Goal: Navigation & Orientation: Find specific page/section

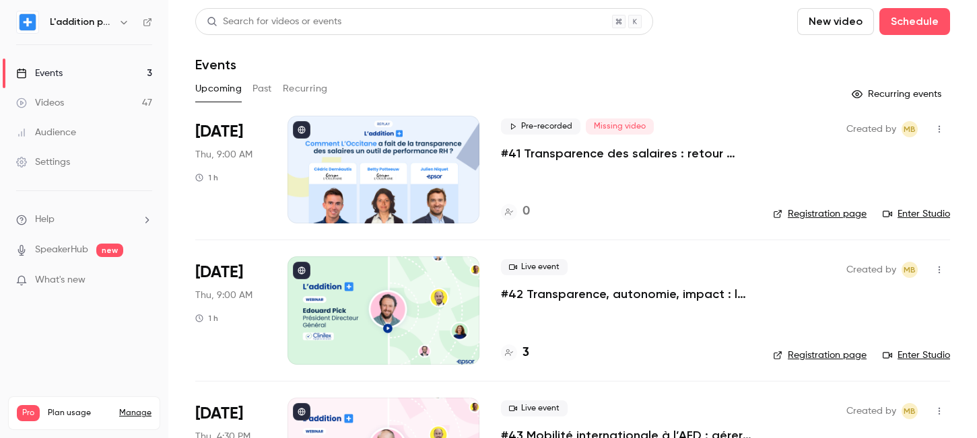
scroll to position [92, 0]
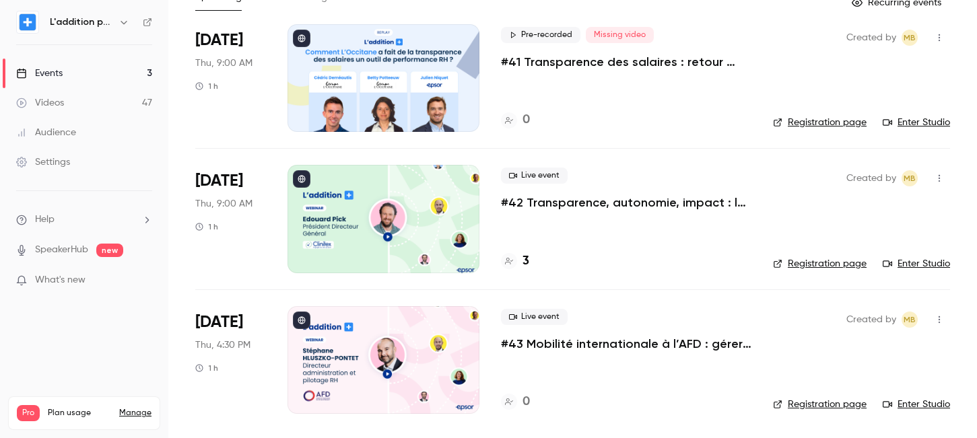
click at [111, 66] on link "Events 3" at bounding box center [84, 74] width 168 height 30
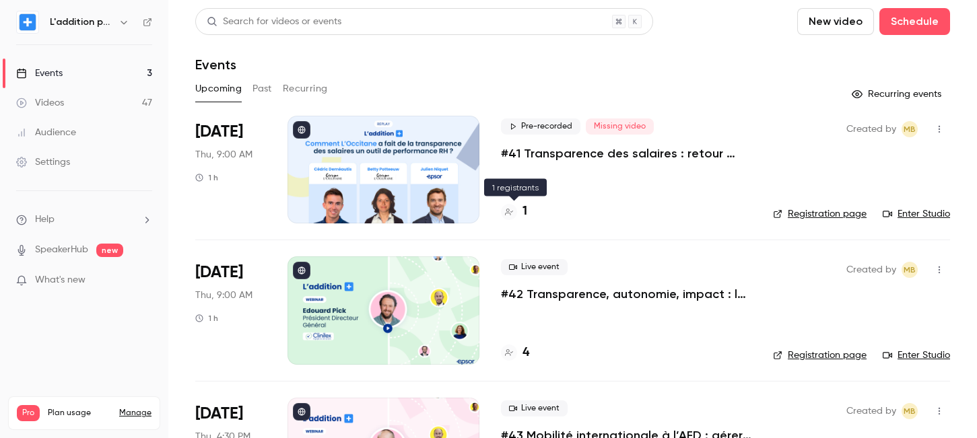
click at [523, 213] on h4 "1" at bounding box center [524, 212] width 5 height 18
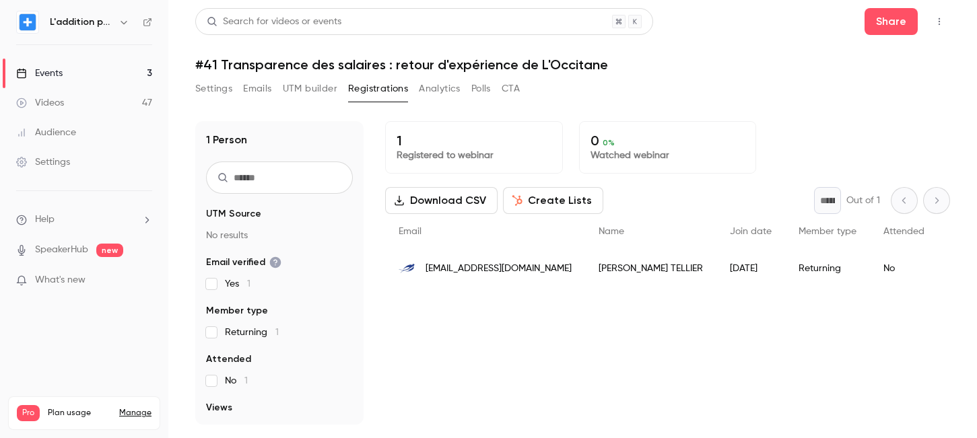
click at [79, 75] on link "Events 3" at bounding box center [84, 74] width 168 height 30
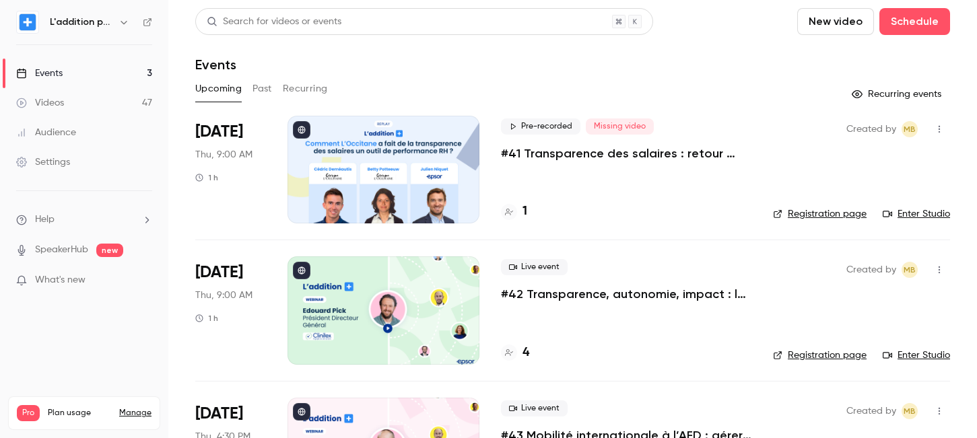
scroll to position [92, 0]
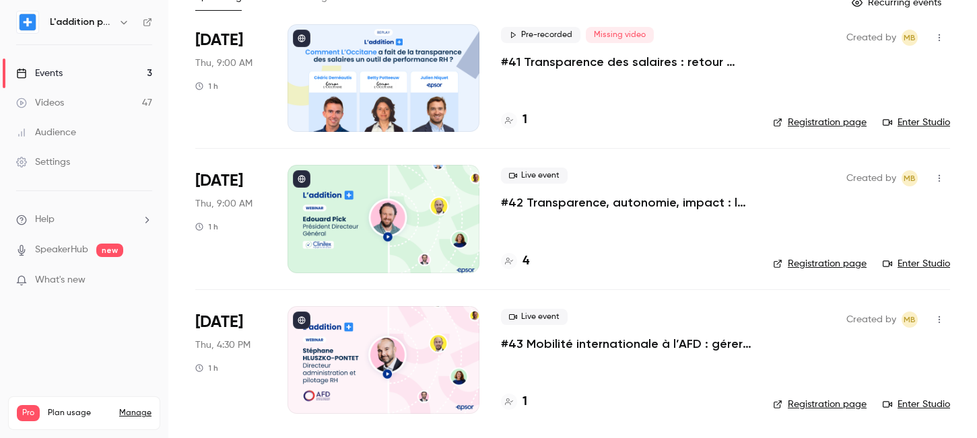
click at [527, 263] on h4 "4" at bounding box center [525, 261] width 7 height 18
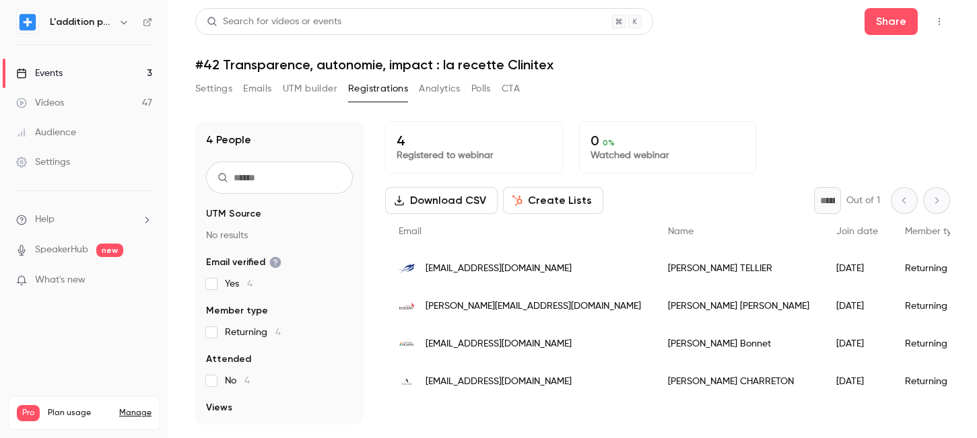
click at [96, 69] on link "Events 3" at bounding box center [84, 74] width 168 height 30
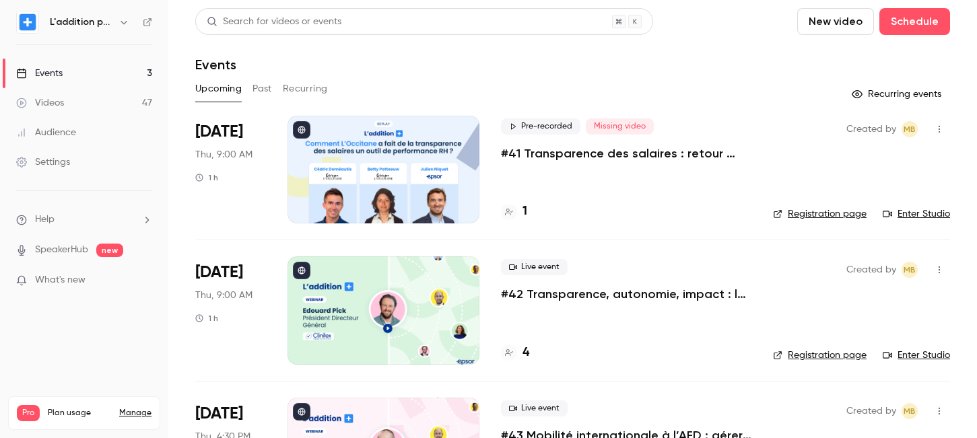
scroll to position [92, 0]
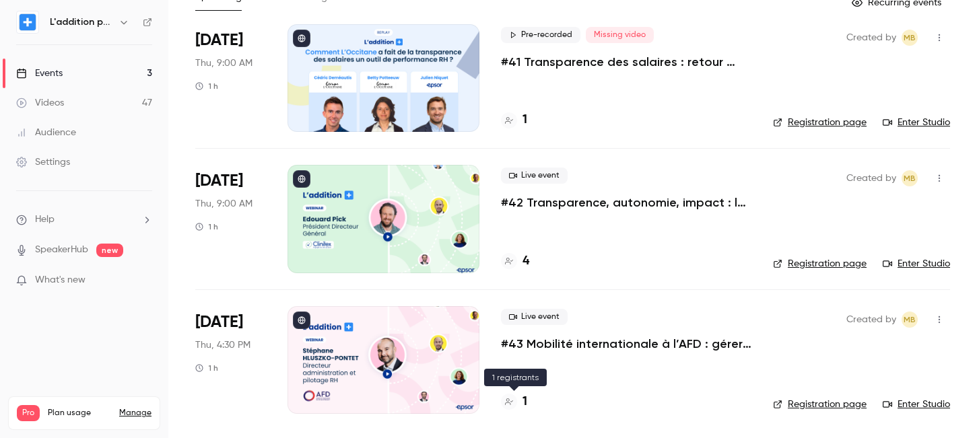
click at [522, 401] on h4 "1" at bounding box center [524, 402] width 5 height 18
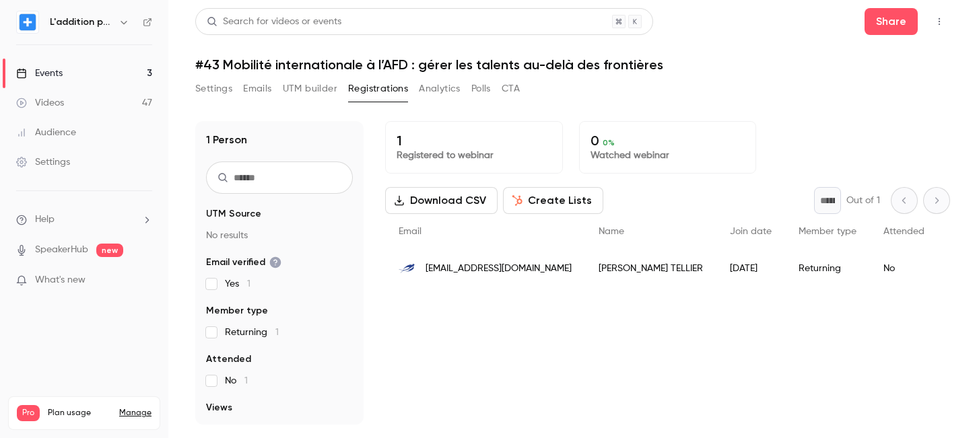
click at [98, 65] on link "Events 3" at bounding box center [84, 74] width 168 height 30
